Goal: Task Accomplishment & Management: Manage account settings

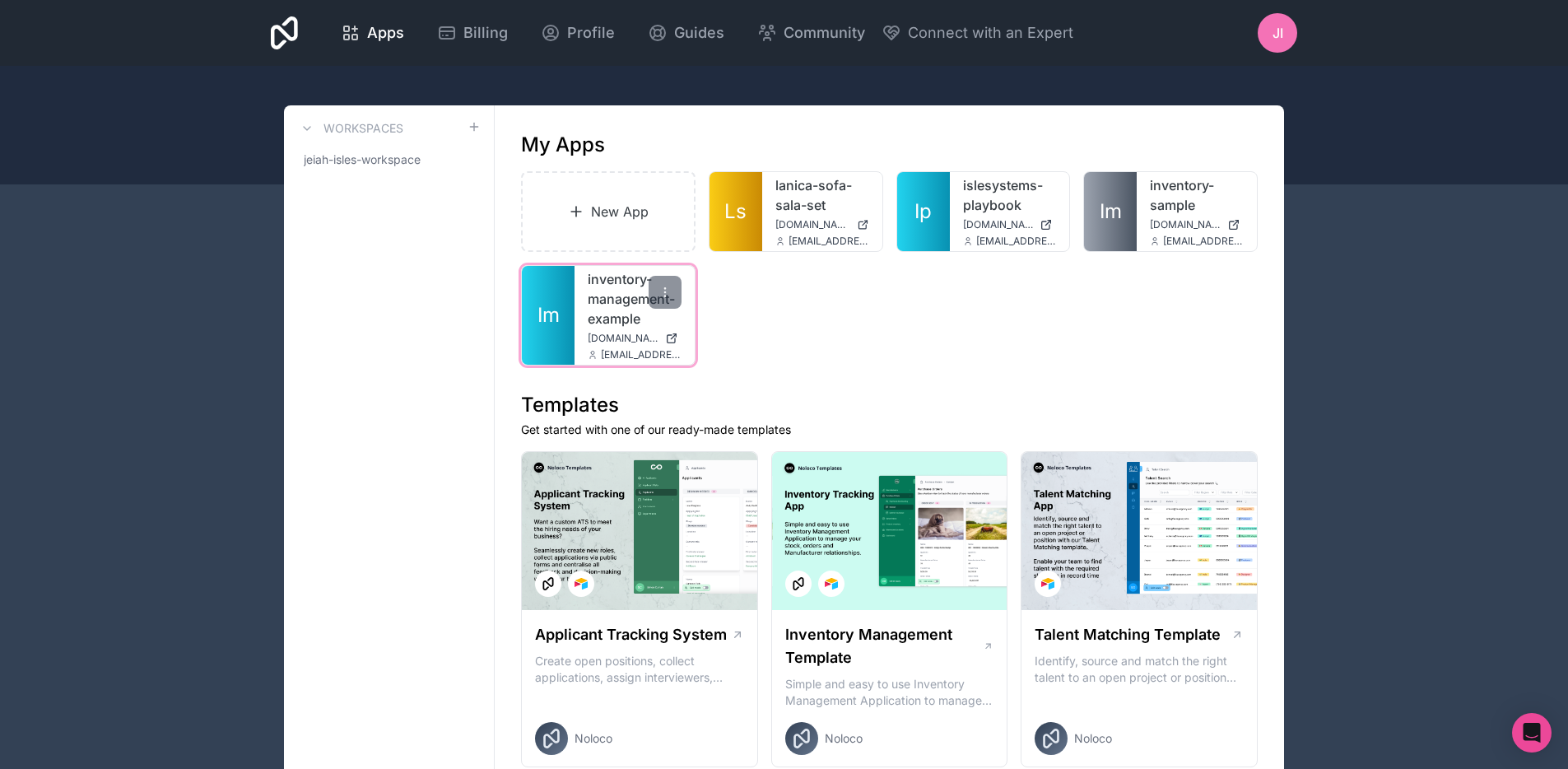
click at [612, 342] on span "inventory-management-example.noloco.co" at bounding box center [623, 338] width 71 height 13
click at [660, 300] on div at bounding box center [665, 292] width 33 height 33
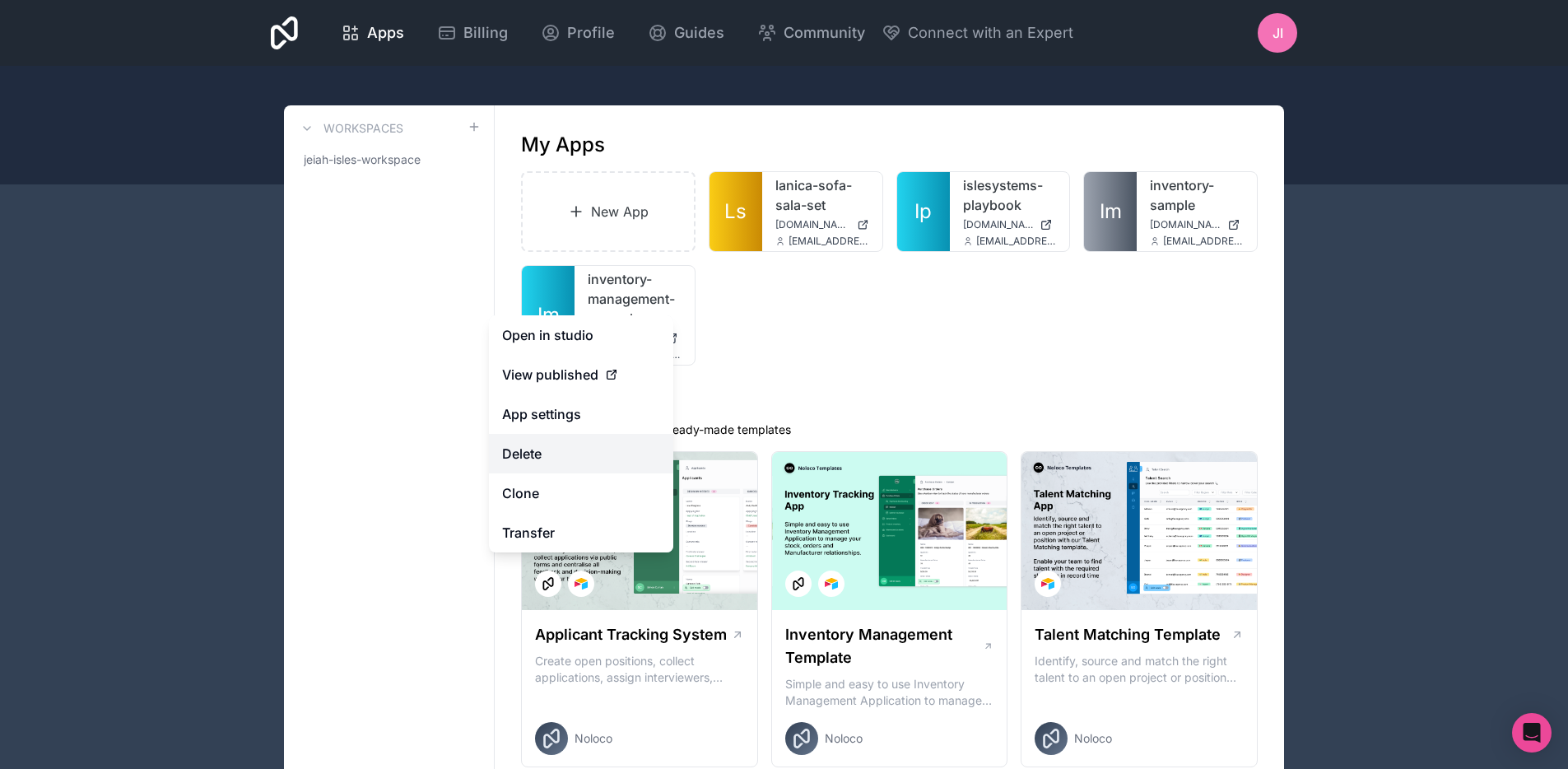
click at [582, 452] on button "Delete" at bounding box center [580, 453] width 184 height 40
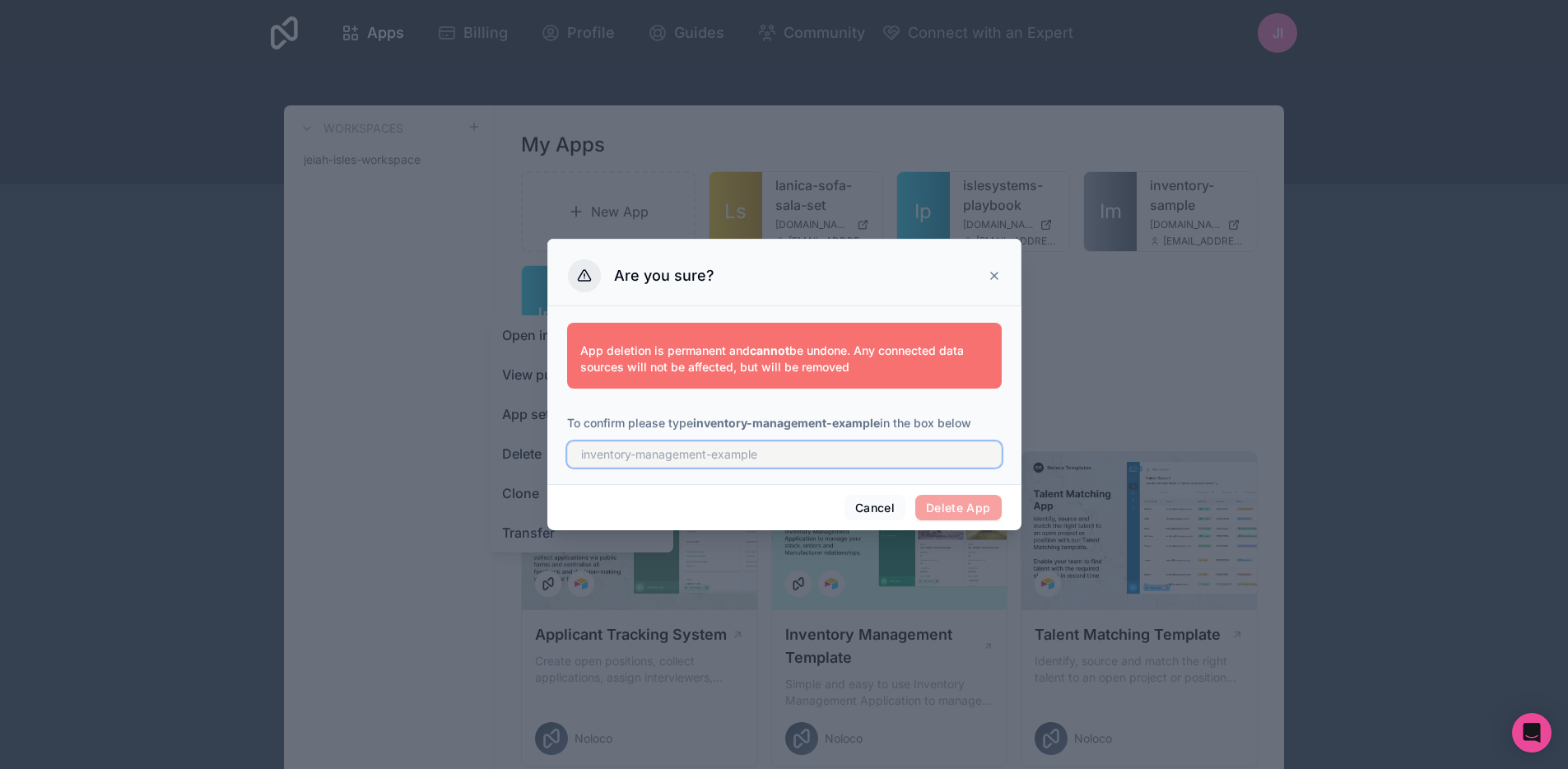
click at [760, 459] on input "text" at bounding box center [784, 453] width 435 height 26
type input "inveoeinvoe"
type input "inventory-management-example"
click at [973, 515] on button "Delete App" at bounding box center [958, 507] width 87 height 26
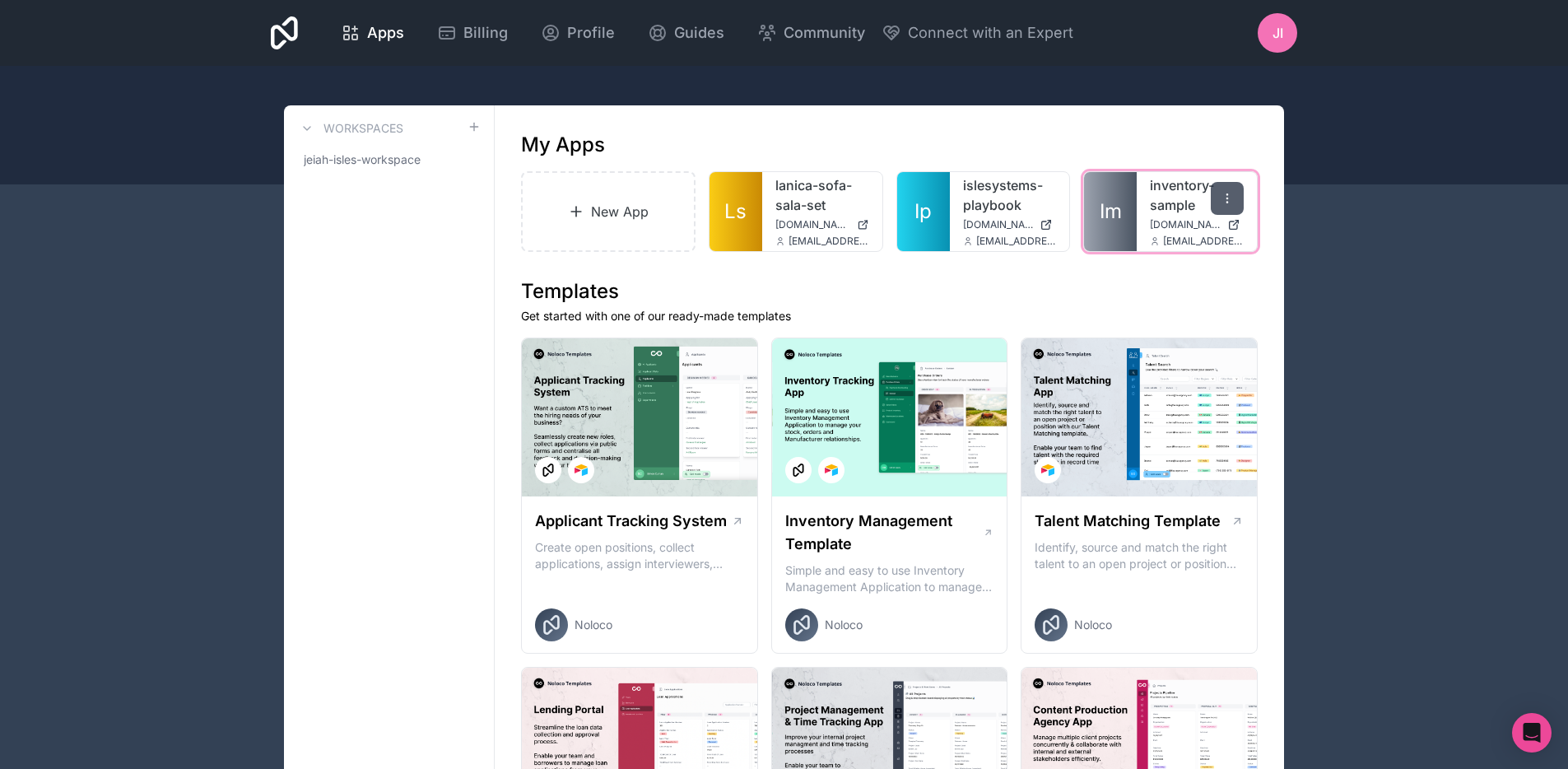
click at [1220, 190] on div at bounding box center [1226, 198] width 33 height 33
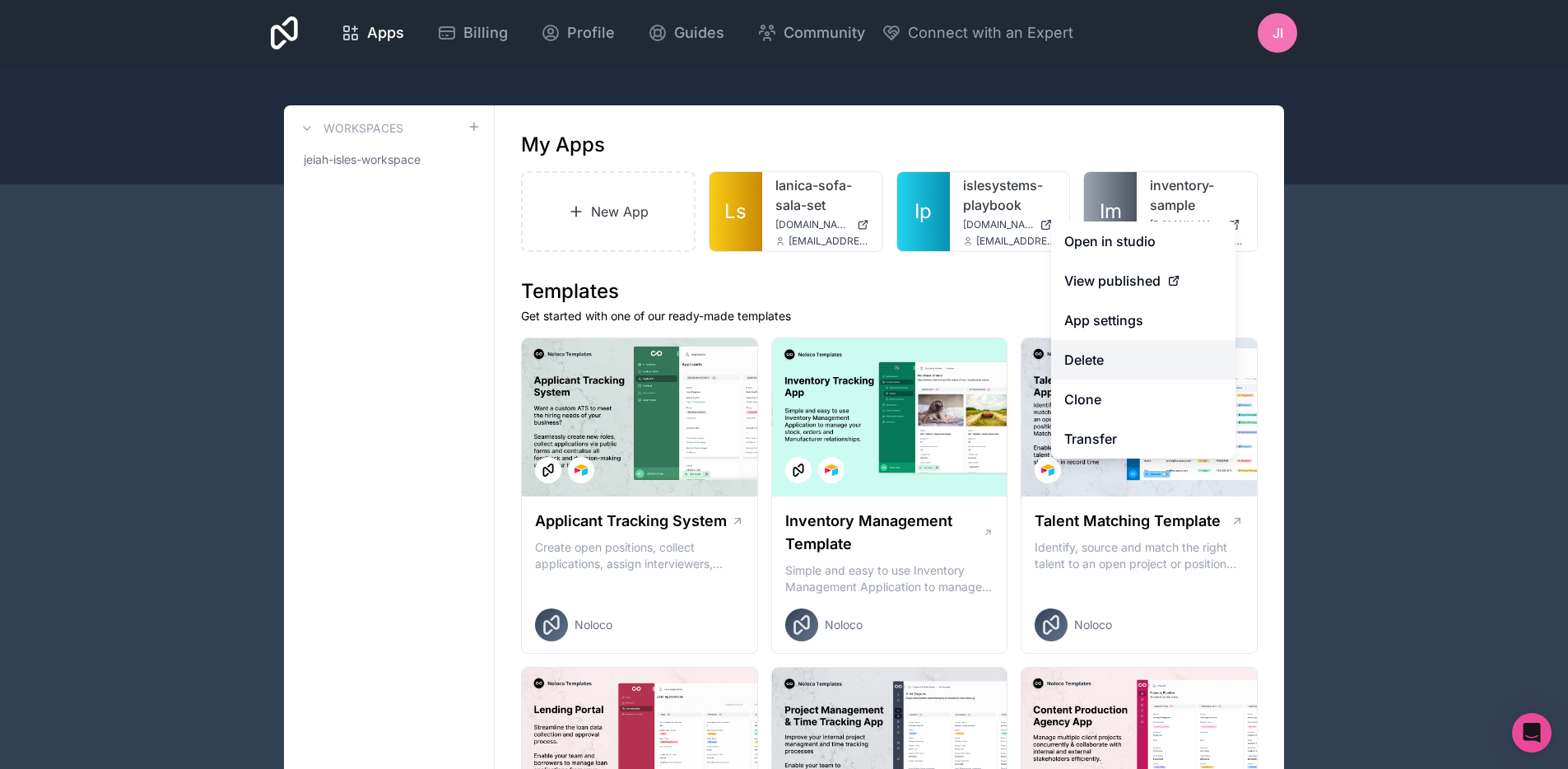
click at [1097, 356] on button "Delete" at bounding box center [1143, 359] width 184 height 40
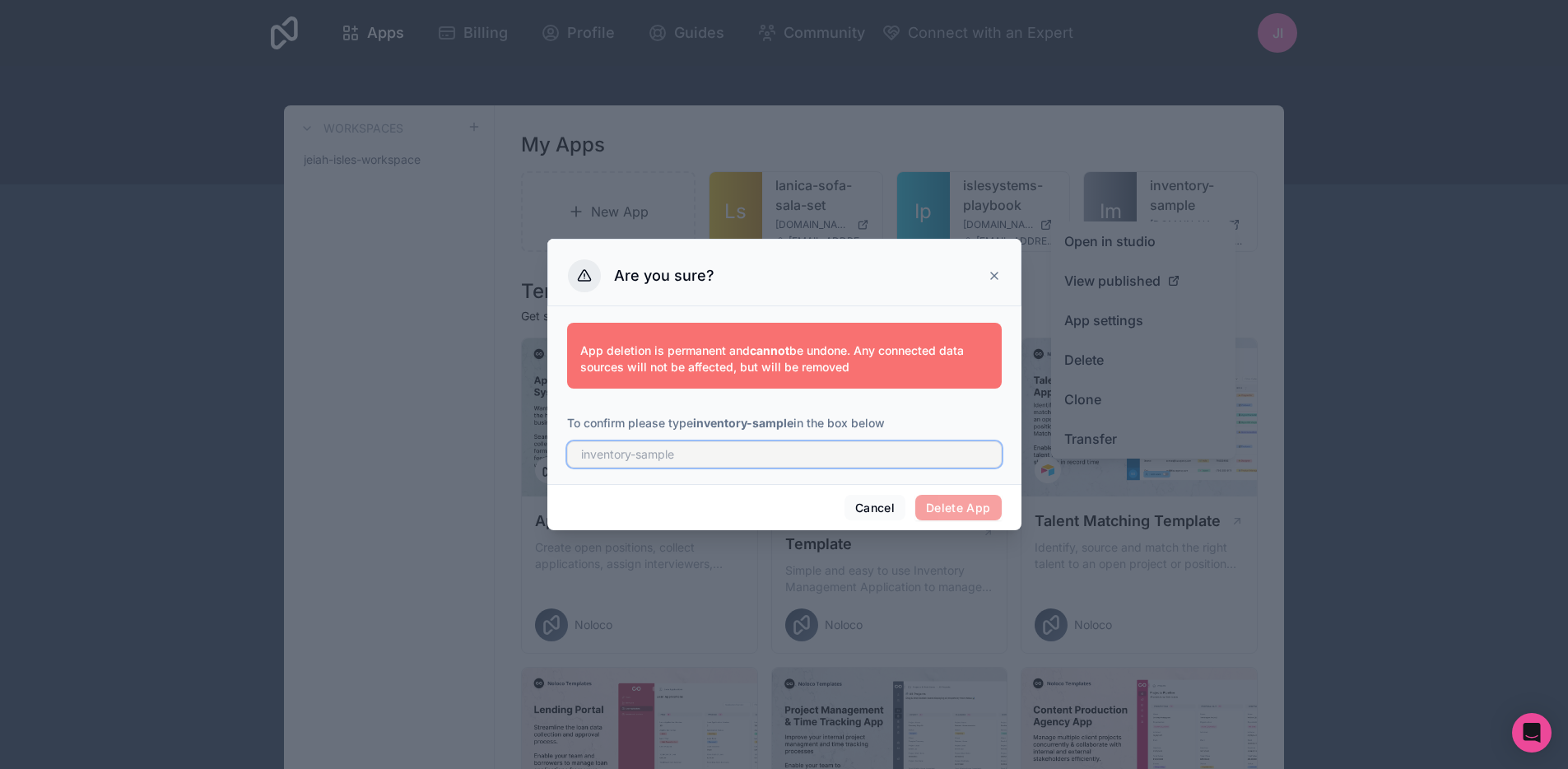
click at [747, 452] on input "text" at bounding box center [784, 453] width 435 height 26
type input "inventory-sample"
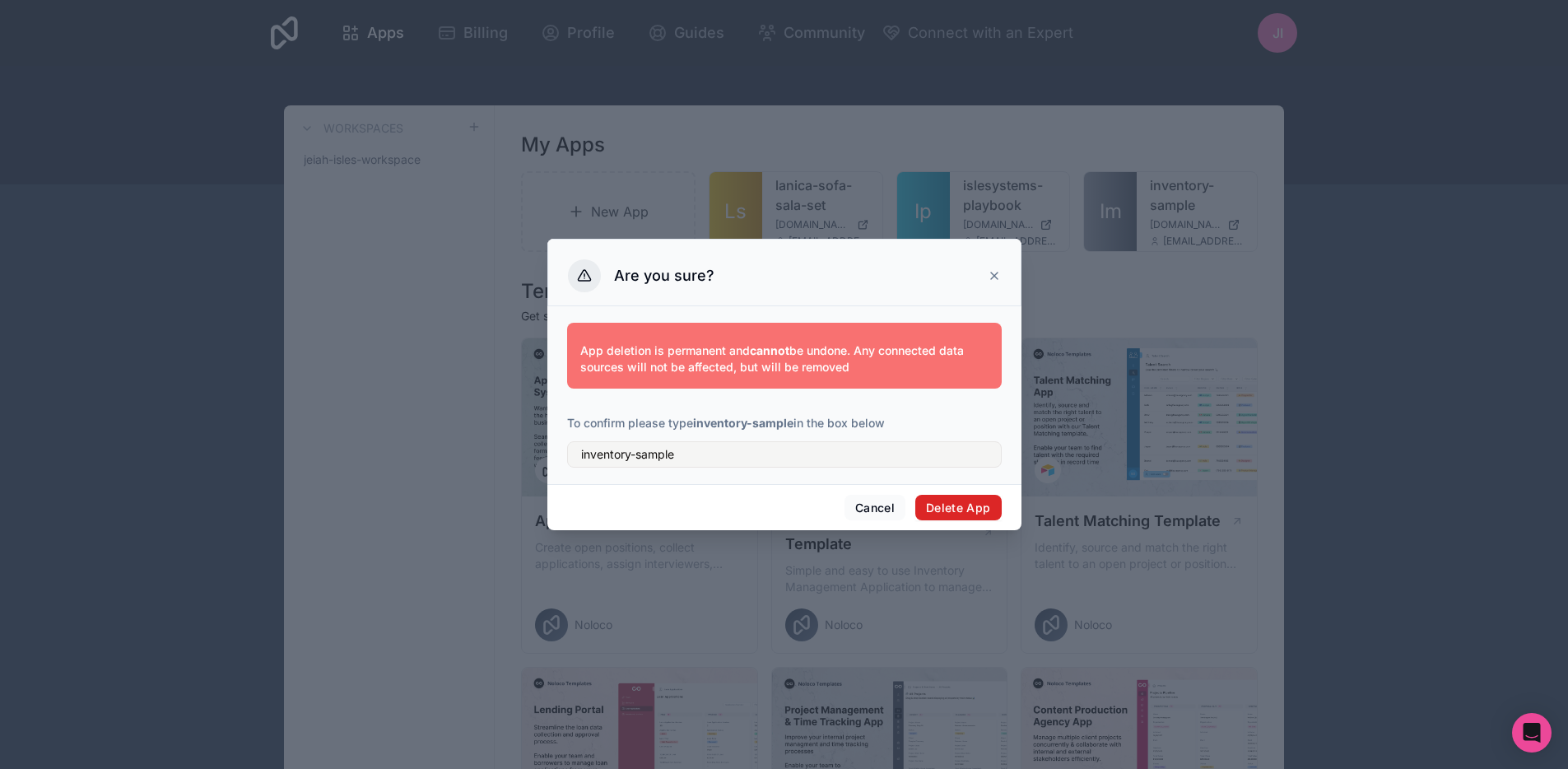
click at [954, 506] on button "Delete App" at bounding box center [958, 507] width 87 height 26
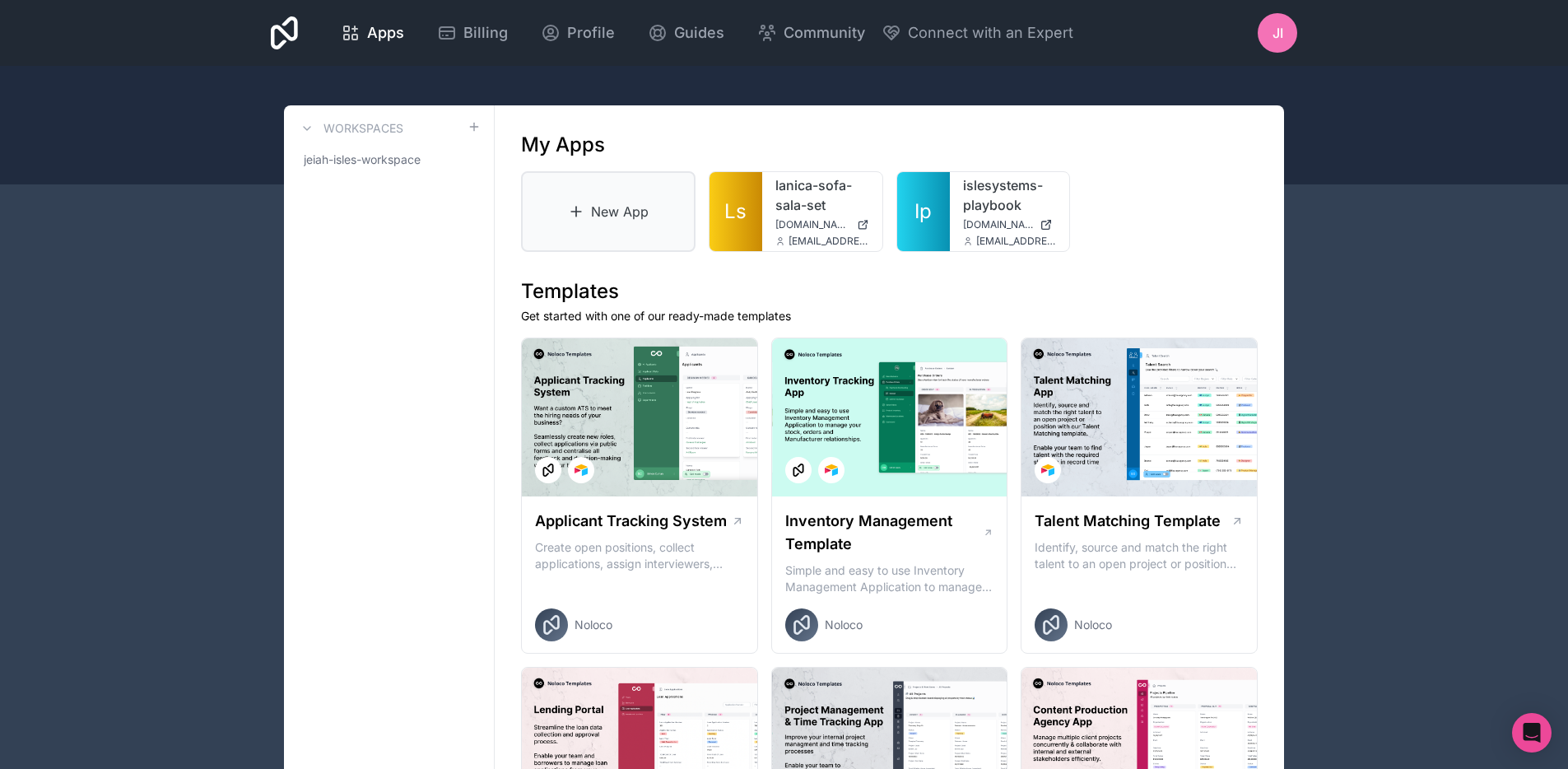
click at [644, 214] on link "New App" at bounding box center [607, 212] width 174 height 81
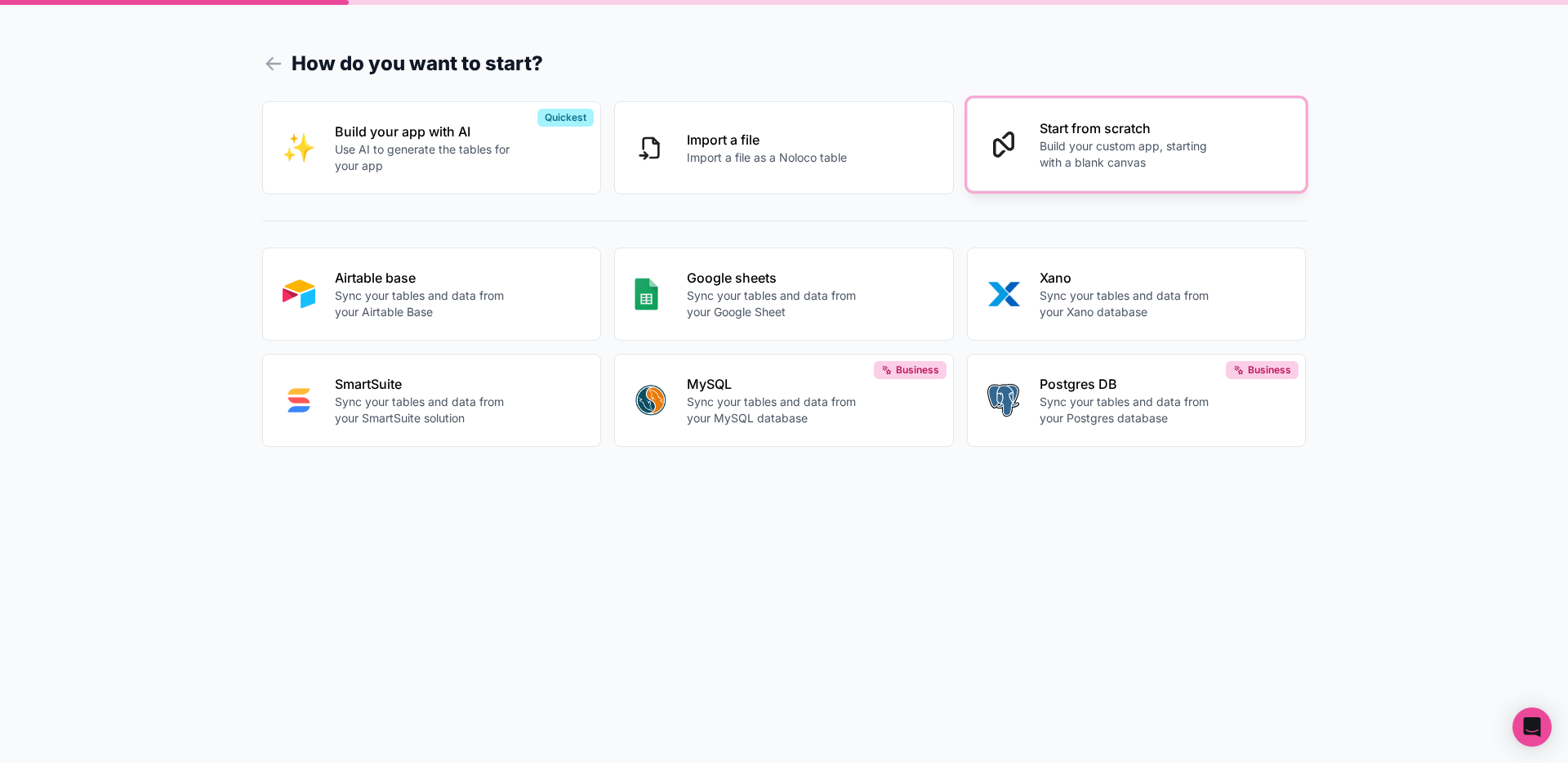
click at [1102, 154] on p "Build your custom app, starting with a blank canvas" at bounding box center [1130, 154] width 181 height 33
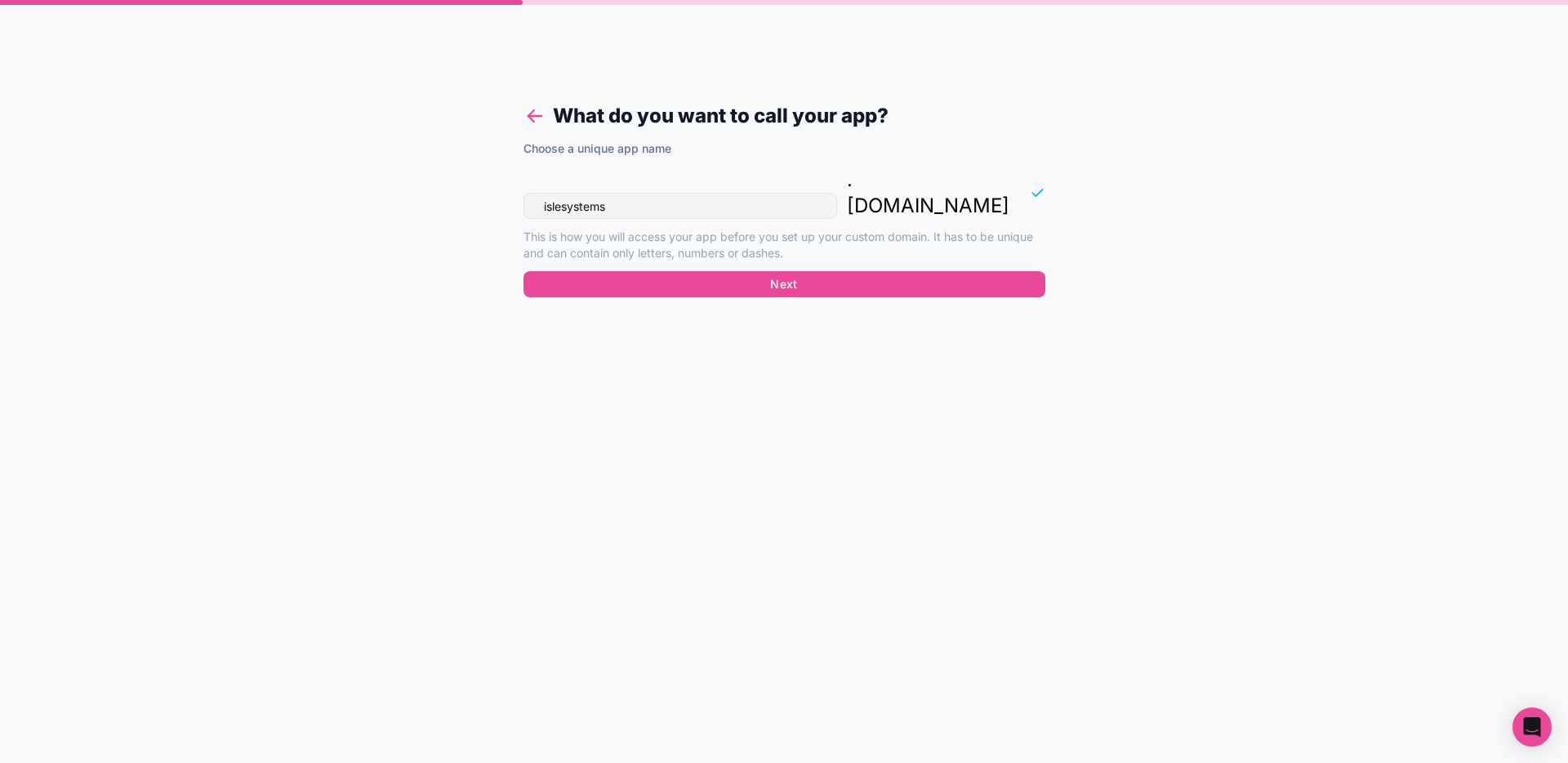
click at [530, 109] on icon at bounding box center [534, 115] width 23 height 23
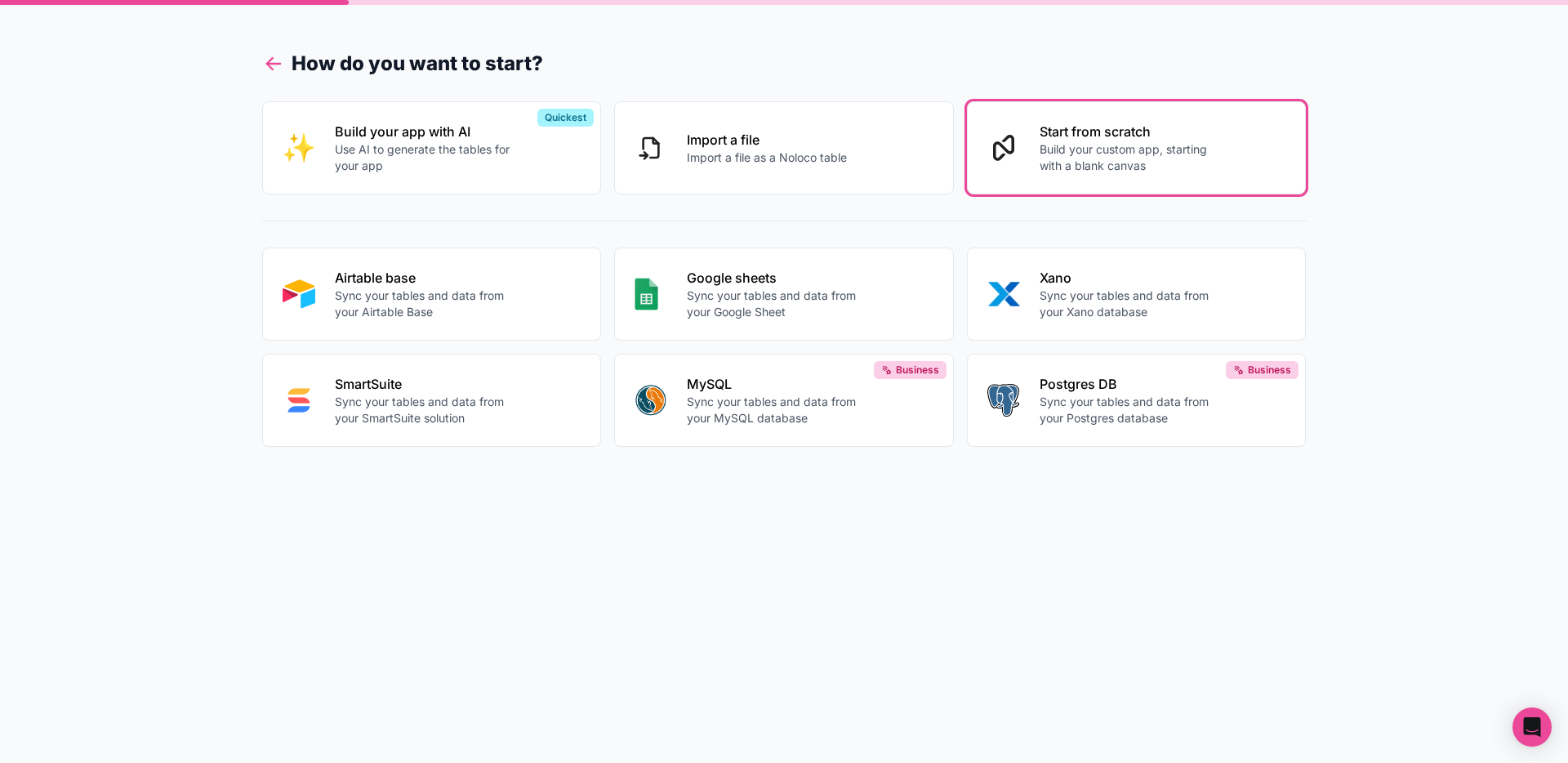
click at [280, 58] on icon at bounding box center [273, 63] width 23 height 23
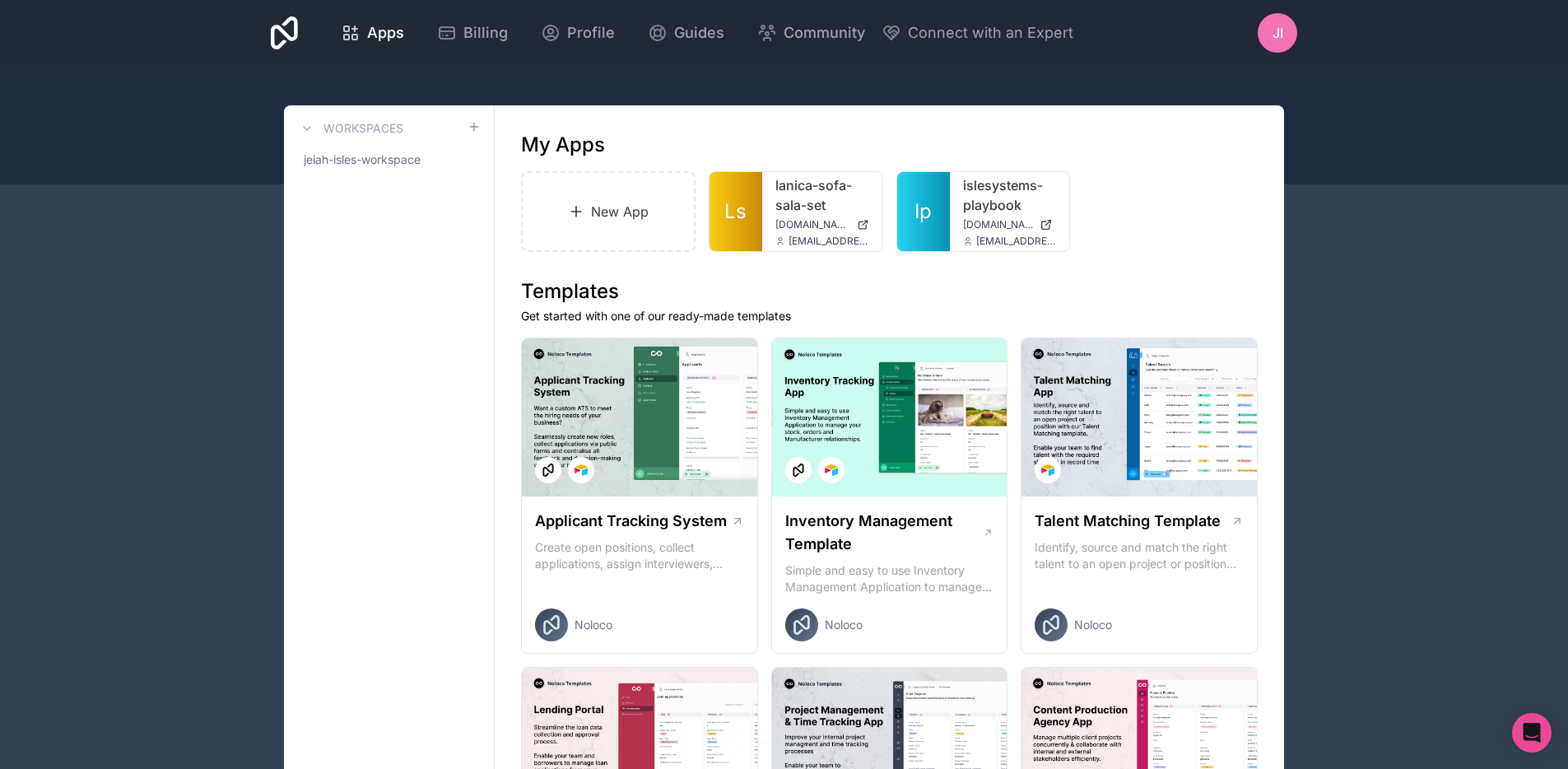
click at [1258, 26] on div "JI" at bounding box center [1277, 33] width 40 height 40
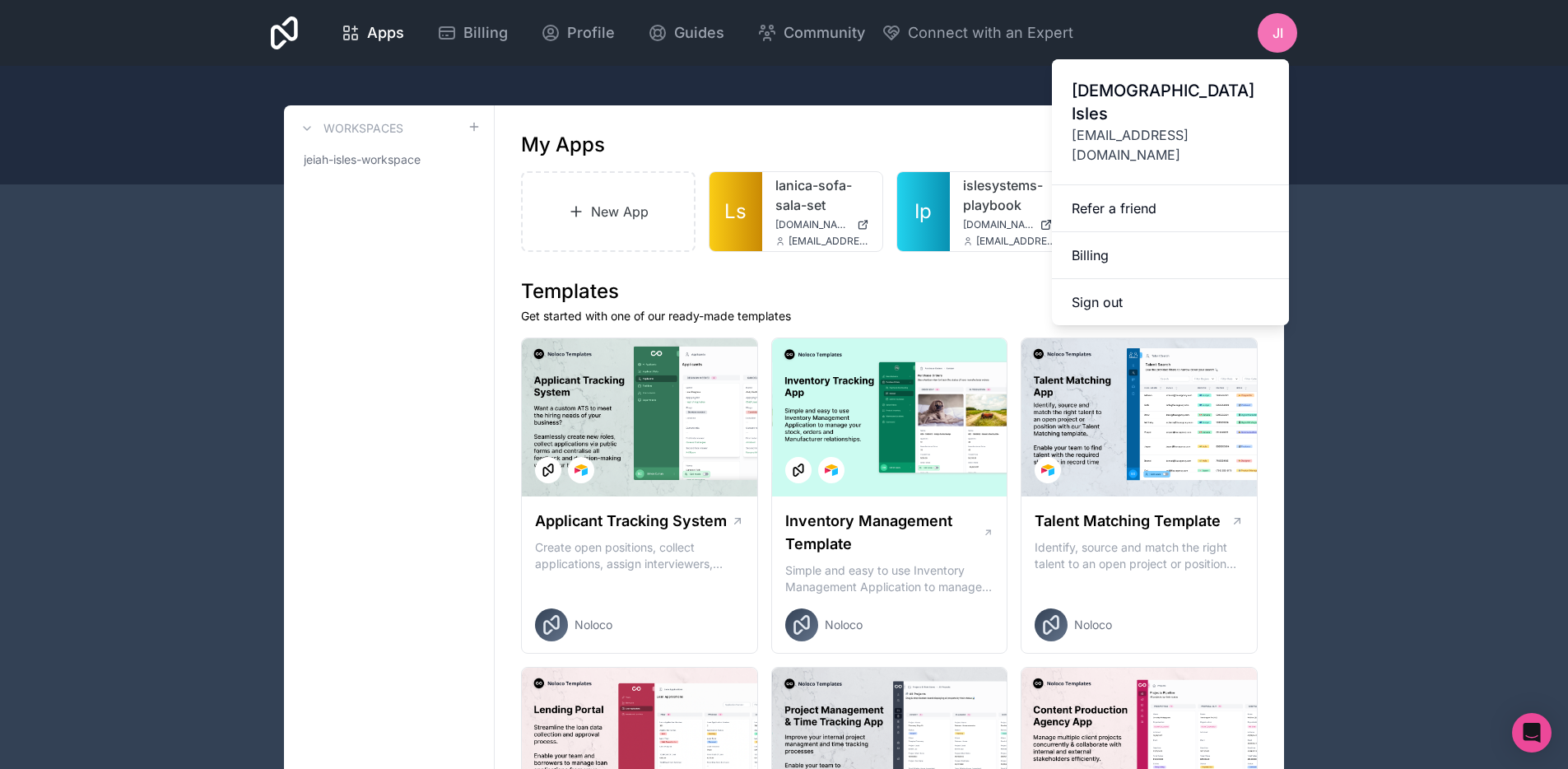
click at [1266, 27] on div "JI" at bounding box center [1277, 33] width 40 height 40
